Goal: Task Accomplishment & Management: Use online tool/utility

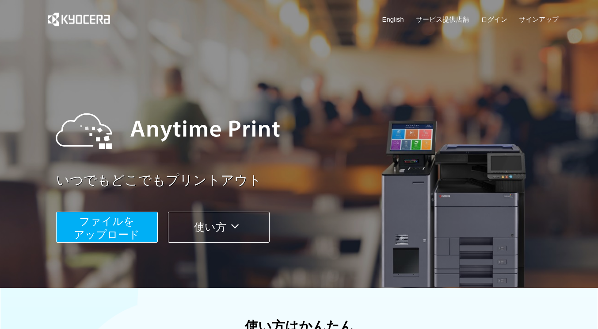
click at [106, 225] on span "ファイルを ​​アップロード" at bounding box center [107, 227] width 66 height 25
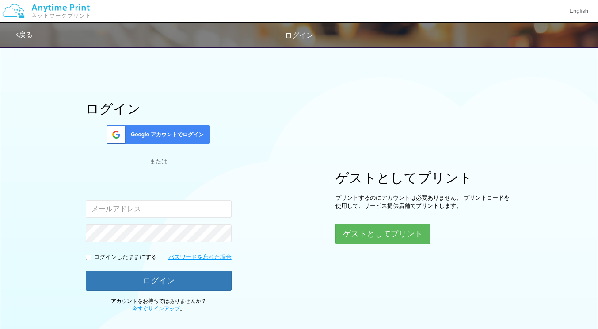
scroll to position [44, 0]
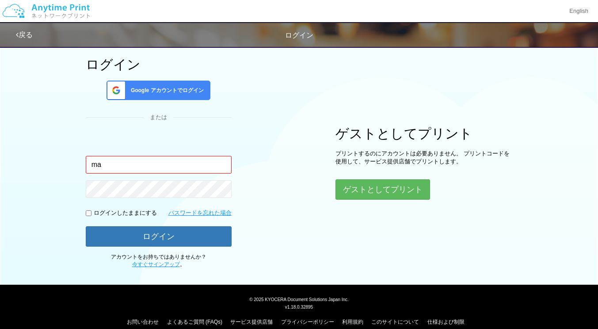
type input "[EMAIL_ADDRESS][DOMAIN_NAME]"
click at [162, 88] on span "Google アカウントでログイン" at bounding box center [165, 91] width 77 height 8
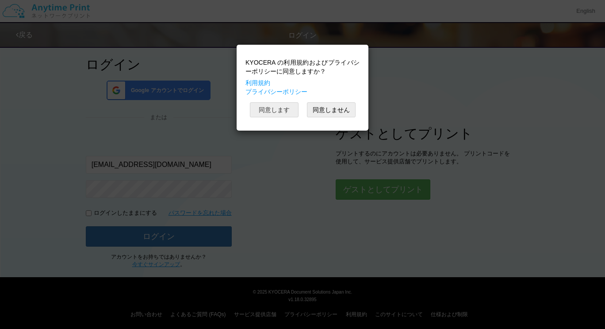
click at [273, 111] on button "同意します" at bounding box center [274, 109] width 49 height 15
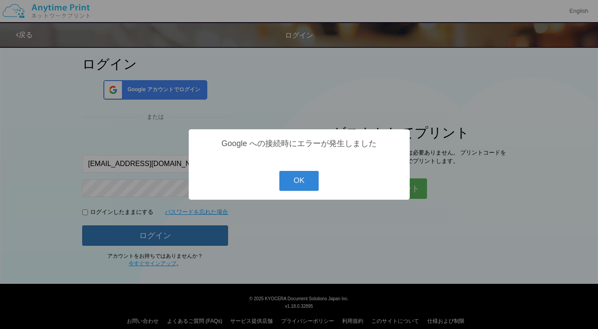
scroll to position [45, 0]
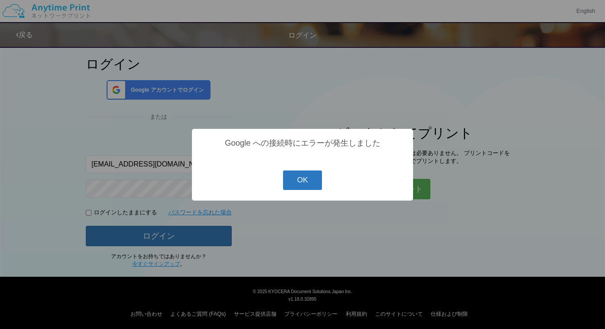
click at [306, 180] on button "OK" at bounding box center [302, 179] width 39 height 19
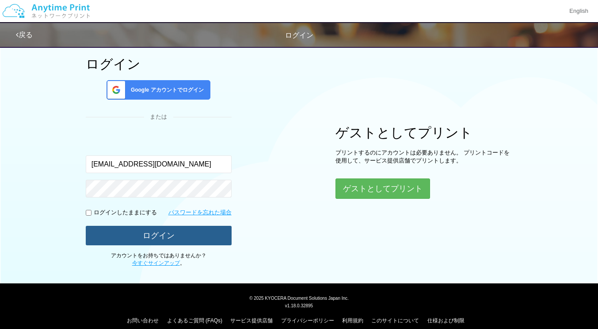
click at [156, 237] on button "ログイン" at bounding box center [159, 235] width 146 height 19
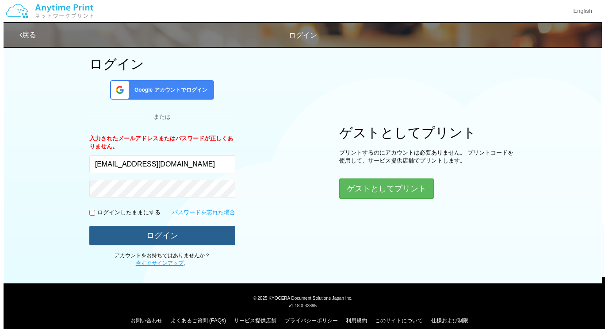
scroll to position [46, 0]
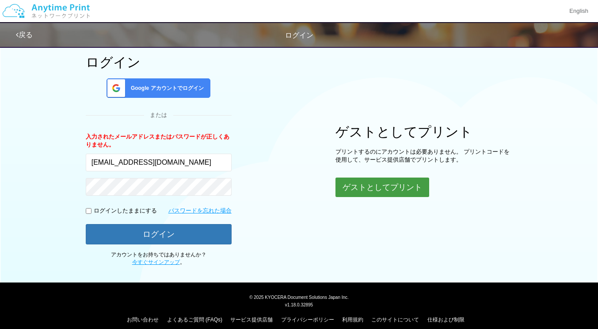
click at [382, 187] on button "ゲストとしてプリント" at bounding box center [383, 186] width 94 height 19
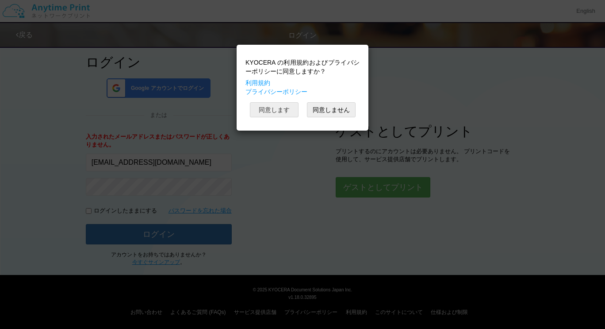
click at [281, 108] on button "同意します" at bounding box center [274, 109] width 49 height 15
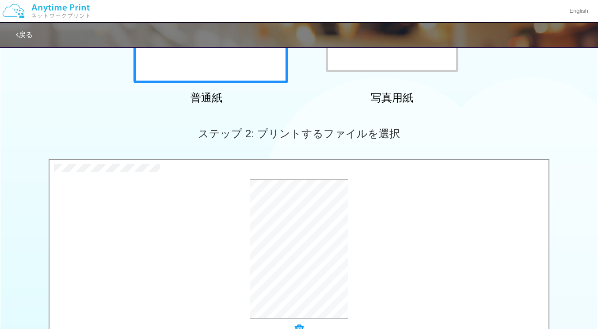
scroll to position [310, 0]
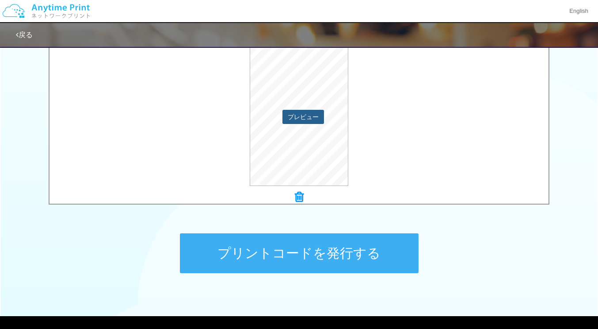
click at [310, 119] on button "プレビュー" at bounding box center [304, 117] width 42 height 14
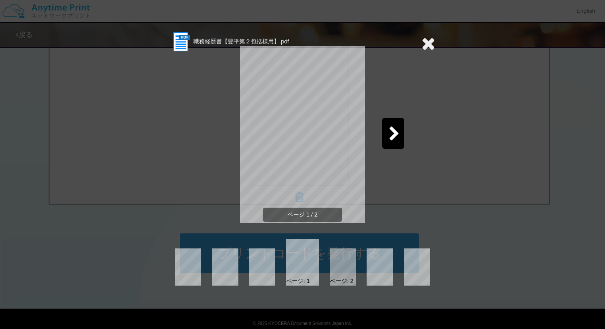
click at [391, 132] on icon at bounding box center [394, 133] width 11 height 15
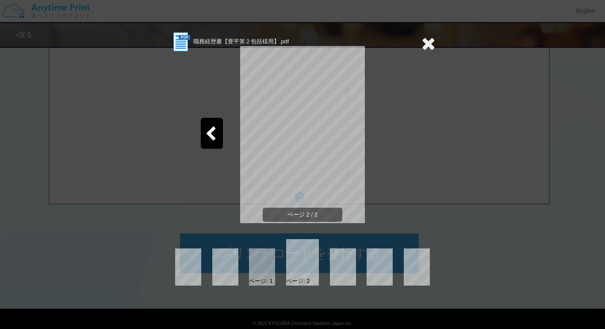
click at [216, 129] on icon at bounding box center [210, 133] width 11 height 15
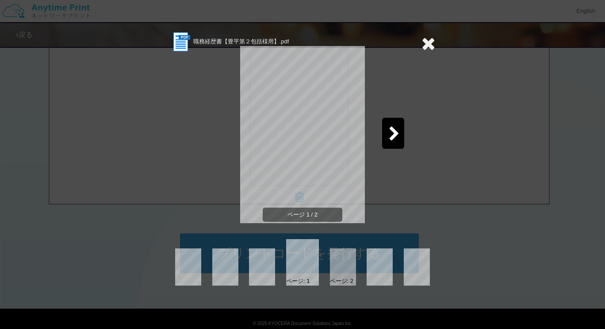
click at [427, 43] on icon at bounding box center [428, 43] width 14 height 18
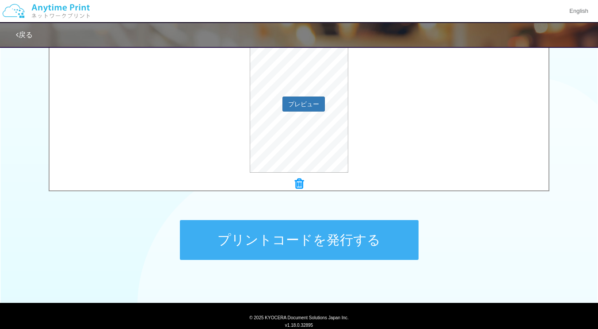
scroll to position [344, 0]
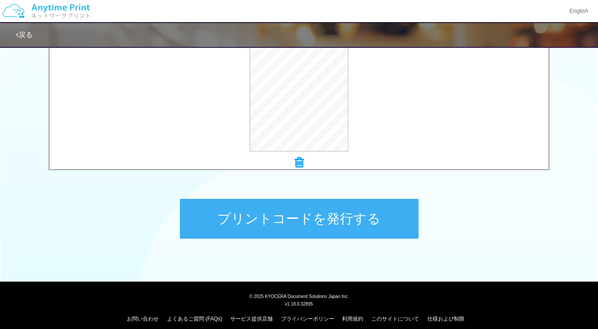
click at [304, 216] on button "プリントコードを発行する" at bounding box center [299, 219] width 239 height 40
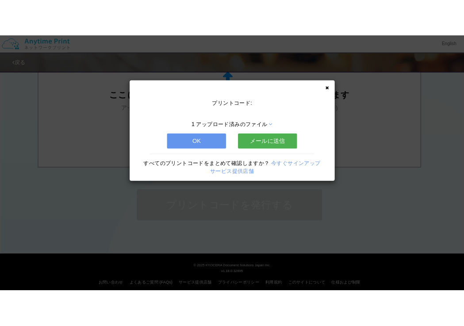
scroll to position [0, 0]
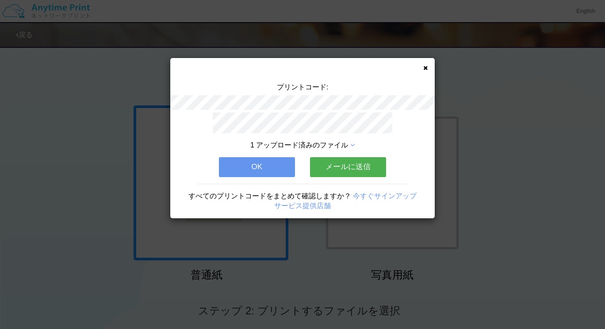
click at [354, 161] on button "メールに送信" at bounding box center [348, 166] width 76 height 19
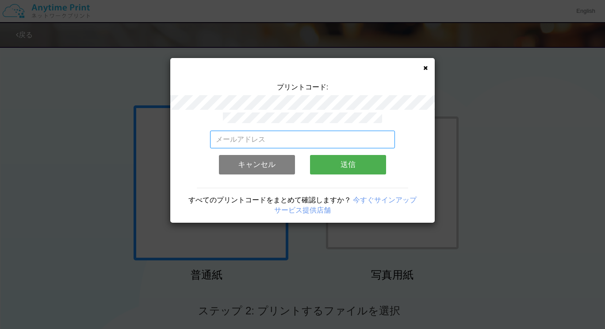
click at [240, 138] on input "email" at bounding box center [302, 139] width 185 height 18
type input "[EMAIL_ADDRESS][DOMAIN_NAME]"
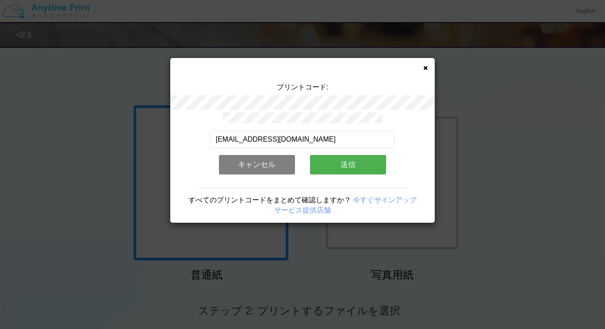
click at [354, 163] on button "送信" at bounding box center [348, 164] width 76 height 19
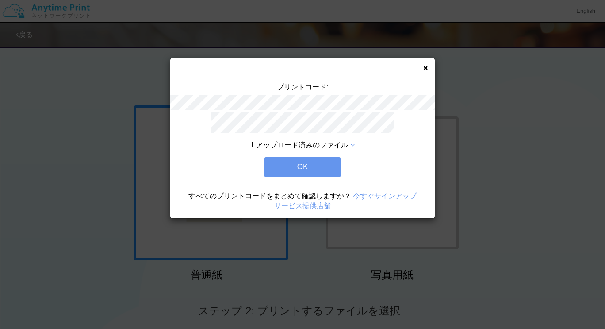
click at [309, 166] on button "OK" at bounding box center [302, 166] width 76 height 19
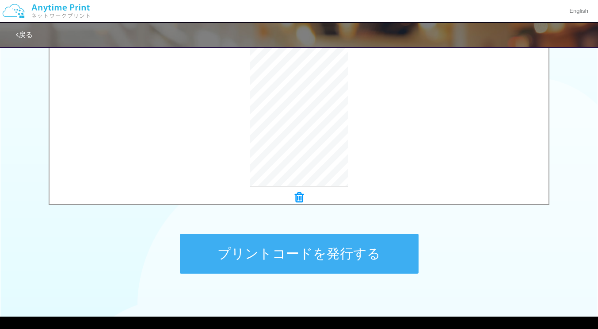
scroll to position [344, 0]
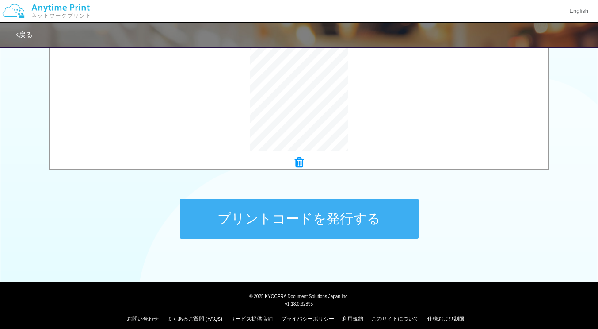
click at [298, 219] on button "プリントコードを発行する" at bounding box center [299, 219] width 239 height 40
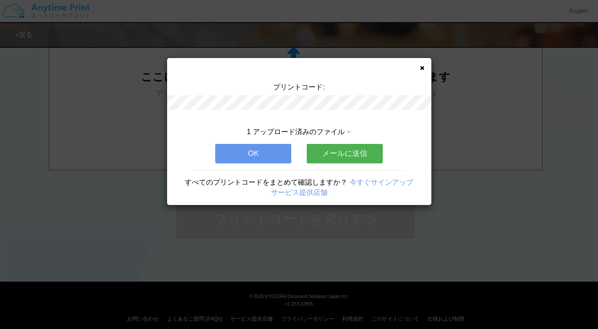
scroll to position [0, 0]
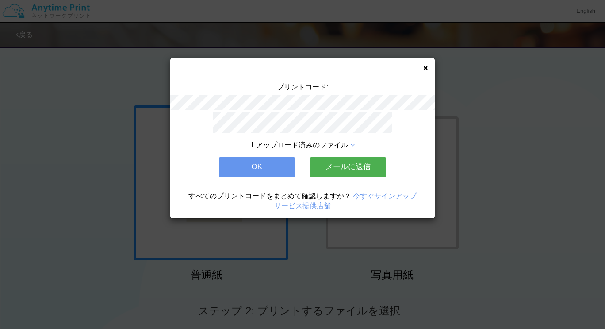
click at [338, 161] on button "メールに送信" at bounding box center [348, 166] width 76 height 19
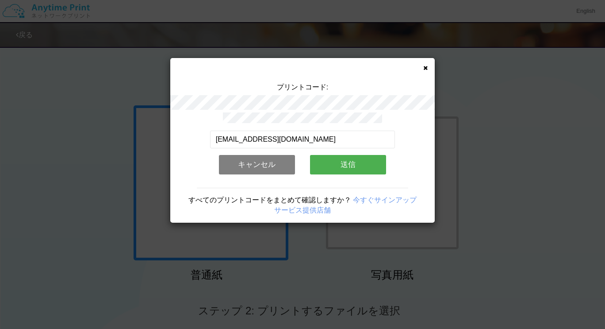
click at [351, 161] on button "送信" at bounding box center [348, 164] width 76 height 19
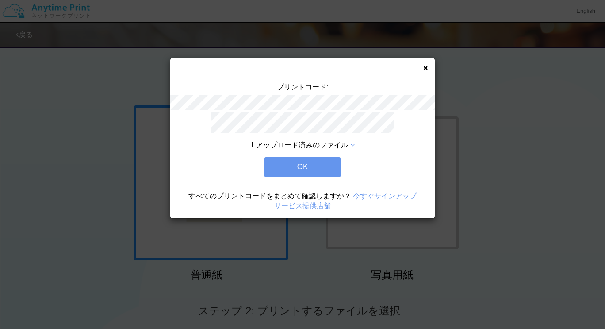
click at [305, 161] on button "OK" at bounding box center [302, 166] width 76 height 19
